Goal: Task Accomplishment & Management: Manage account settings

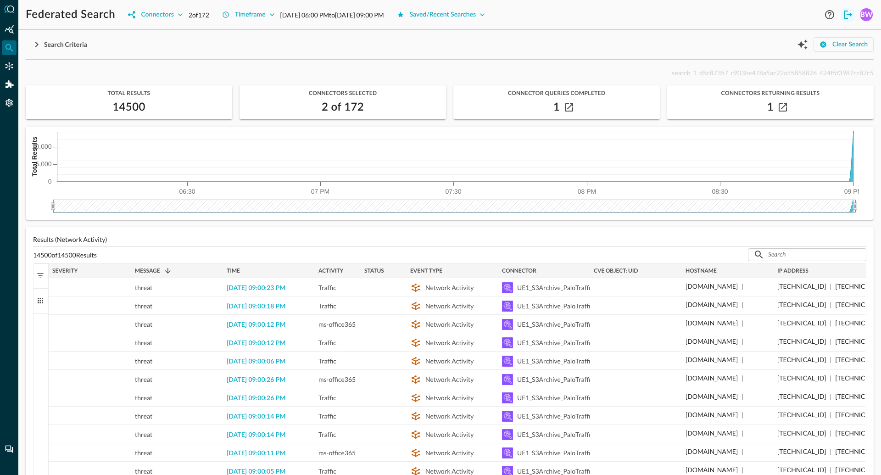
click at [847, 13] on icon "Logout" at bounding box center [847, 14] width 11 height 11
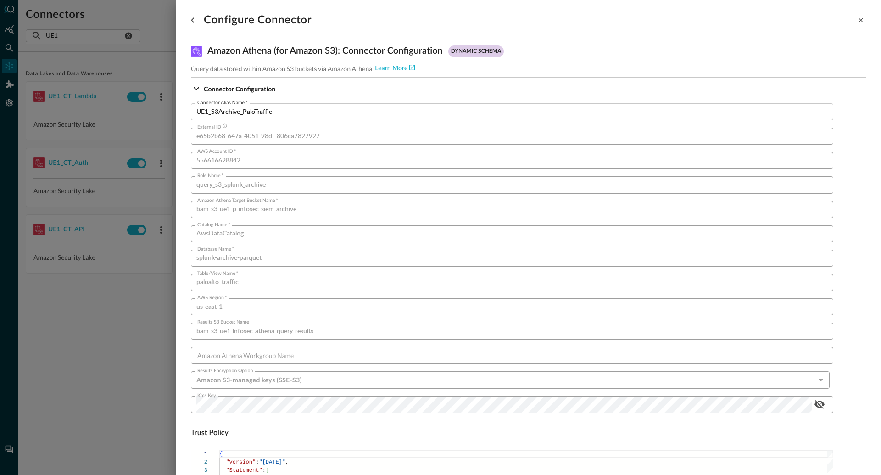
scroll to position [283, 0]
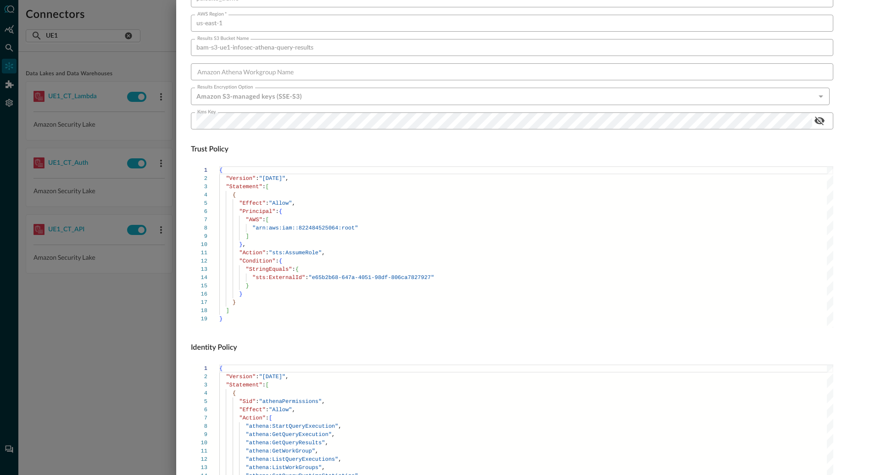
click at [137, 348] on div at bounding box center [440, 237] width 881 height 475
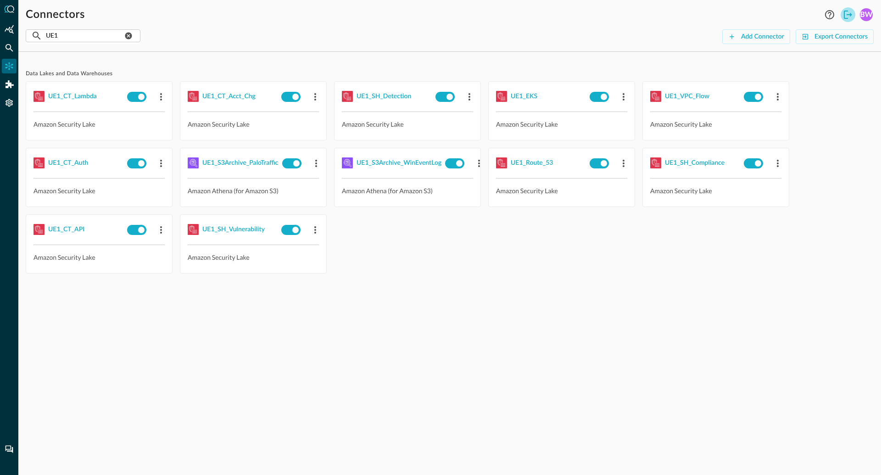
click at [849, 12] on icon "Logout" at bounding box center [847, 14] width 11 height 11
